Goal: Use online tool/utility: Utilize a website feature to perform a specific function

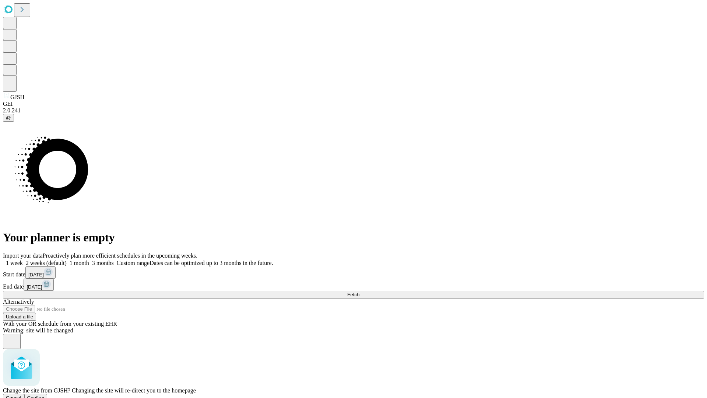
click at [45, 395] on span "Confirm" at bounding box center [35, 398] width 17 height 6
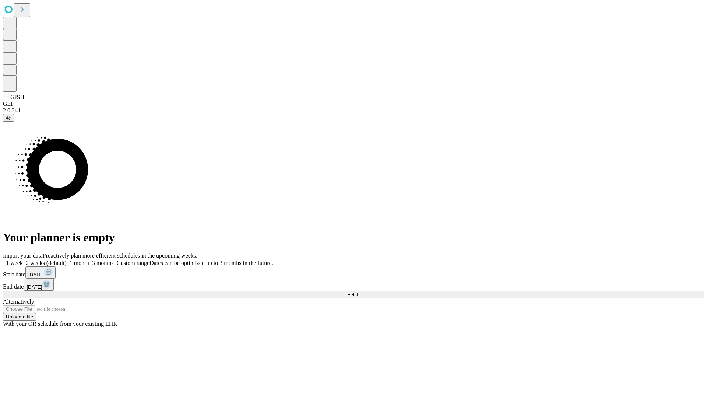
click at [89, 259] on label "1 month" at bounding box center [78, 262] width 22 height 6
click at [359, 292] on span "Fetch" at bounding box center [353, 295] width 12 height 6
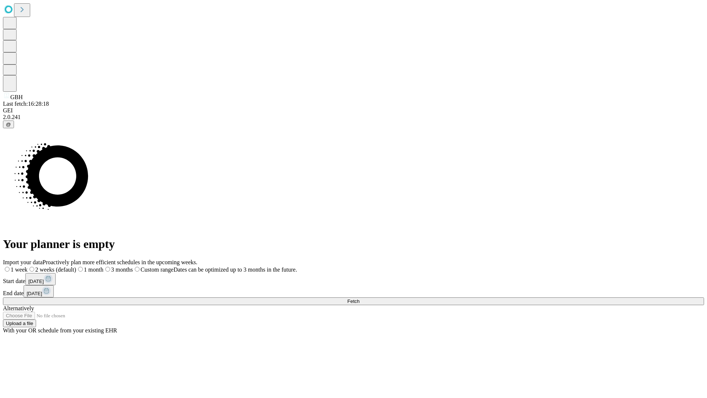
click at [359, 298] on span "Fetch" at bounding box center [353, 301] width 12 height 6
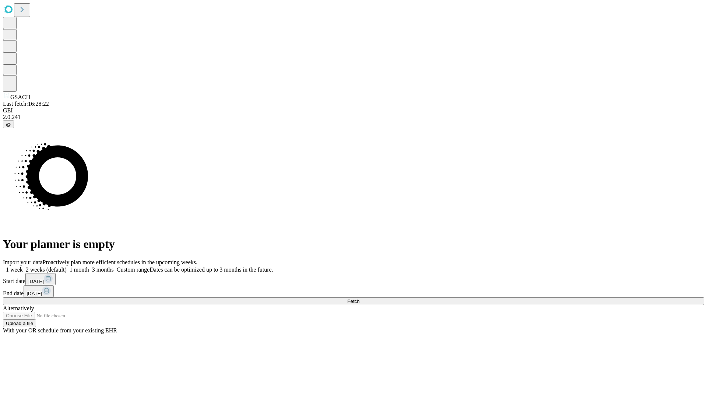
click at [89, 266] on label "1 month" at bounding box center [78, 269] width 22 height 6
click at [359, 298] on span "Fetch" at bounding box center [353, 301] width 12 height 6
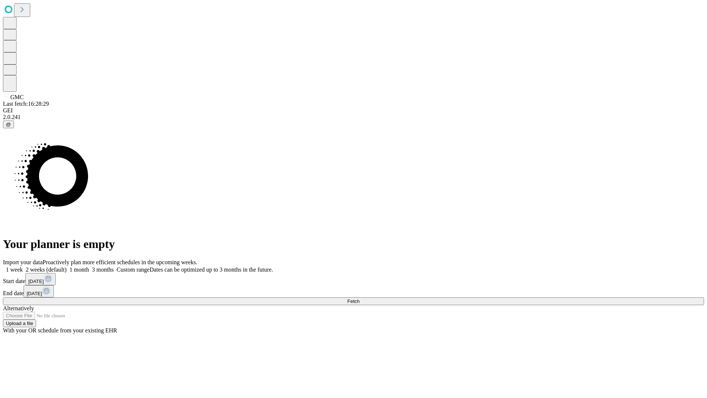
click at [359, 298] on span "Fetch" at bounding box center [353, 301] width 12 height 6
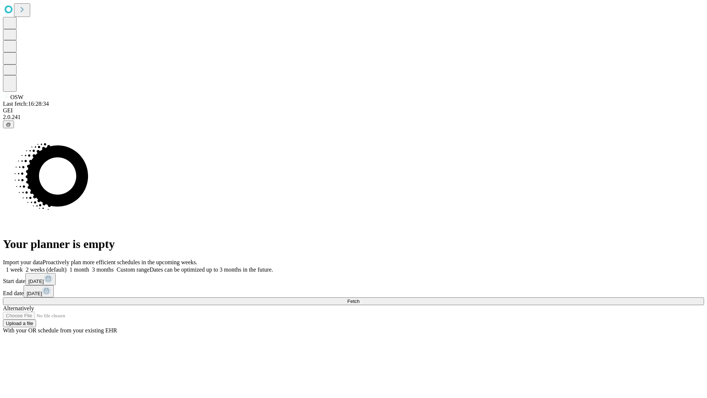
click at [89, 266] on label "1 month" at bounding box center [78, 269] width 22 height 6
click at [359, 298] on span "Fetch" at bounding box center [353, 301] width 12 height 6
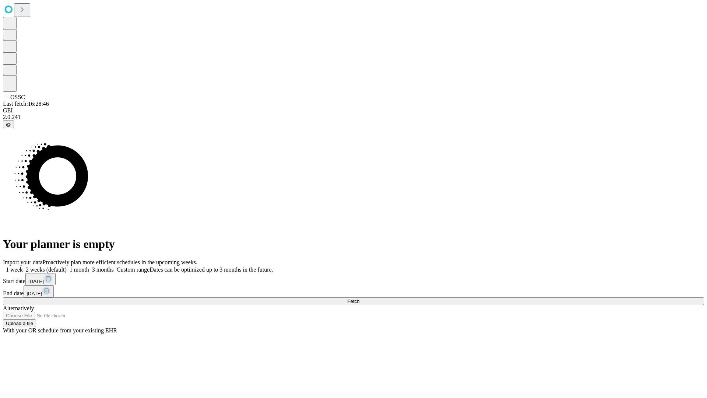
click at [359, 298] on span "Fetch" at bounding box center [353, 301] width 12 height 6
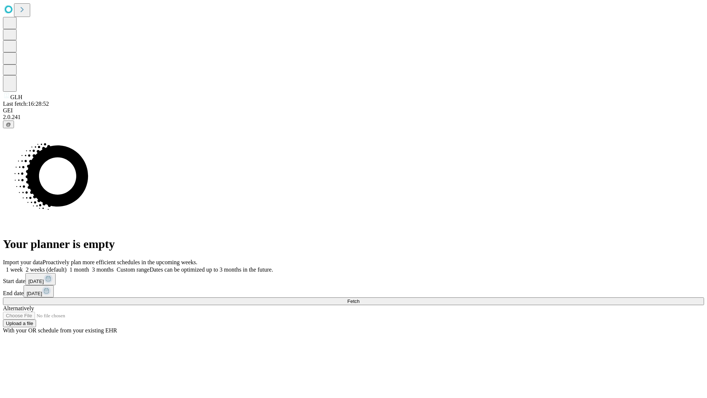
click at [359, 298] on span "Fetch" at bounding box center [353, 301] width 12 height 6
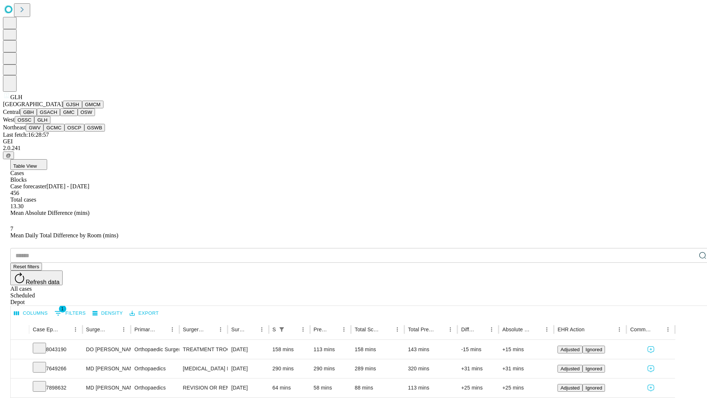
click at [43, 131] on button "GWV" at bounding box center [35, 128] width 18 height 8
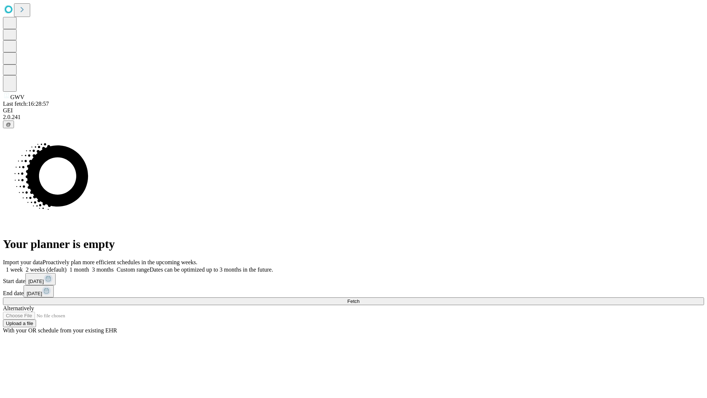
click at [89, 266] on label "1 month" at bounding box center [78, 269] width 22 height 6
click at [359, 298] on span "Fetch" at bounding box center [353, 301] width 12 height 6
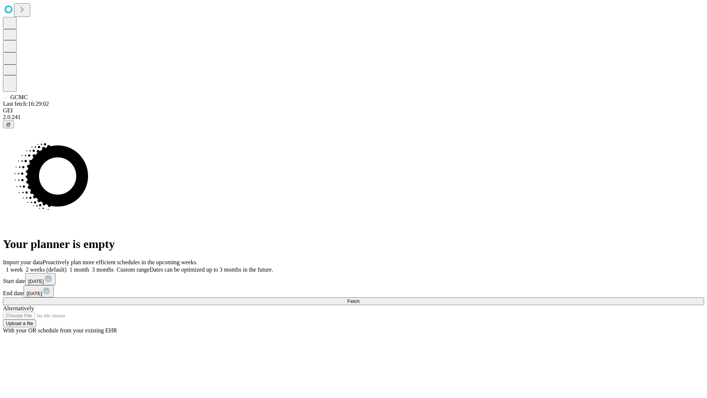
click at [359, 298] on span "Fetch" at bounding box center [353, 301] width 12 height 6
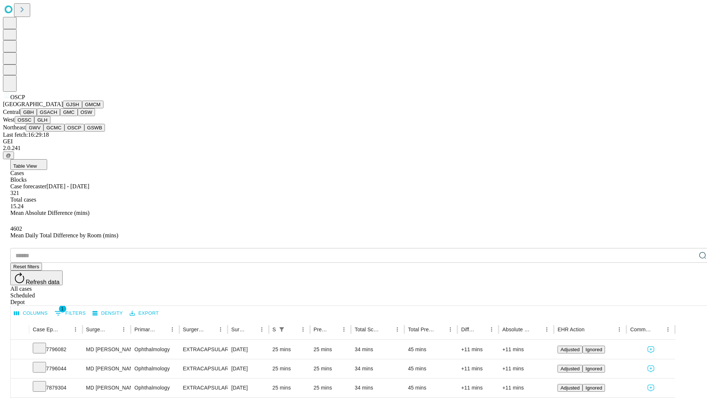
click at [84, 131] on button "GSWB" at bounding box center [94, 128] width 21 height 8
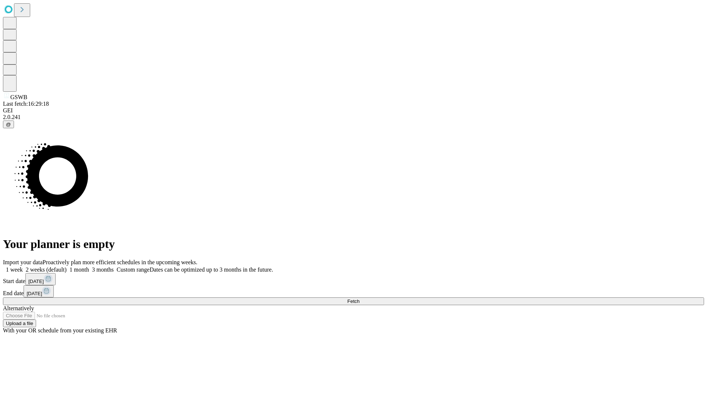
click at [89, 266] on label "1 month" at bounding box center [78, 269] width 22 height 6
click at [359, 298] on span "Fetch" at bounding box center [353, 301] width 12 height 6
